Goal: Check status: Check status

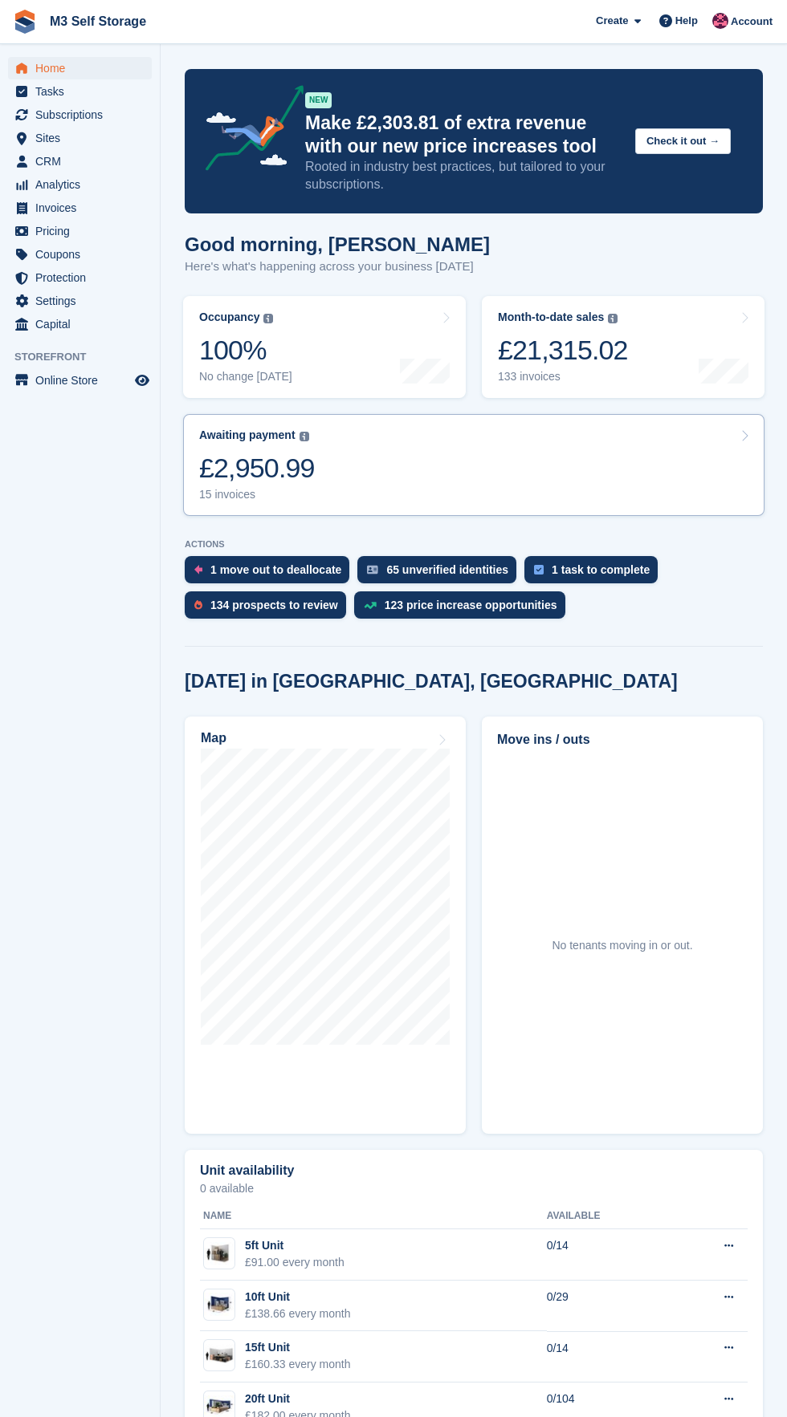
click at [338, 465] on link "Awaiting payment The total outstanding balance on all open invoices. £2,950.99 …" at bounding box center [473, 465] width 581 height 102
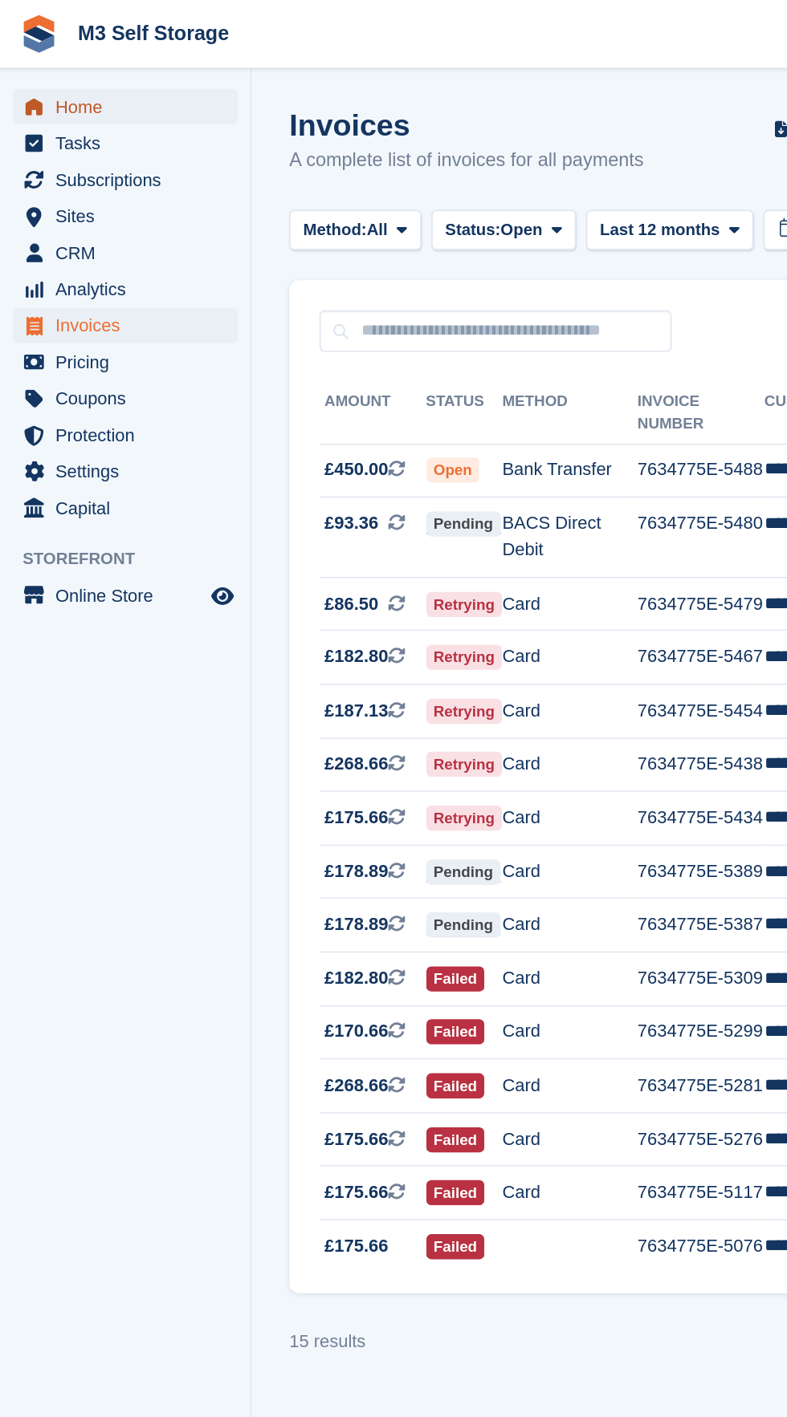
click at [127, 63] on span "Home" at bounding box center [83, 68] width 96 height 22
